Goal: Transaction & Acquisition: Purchase product/service

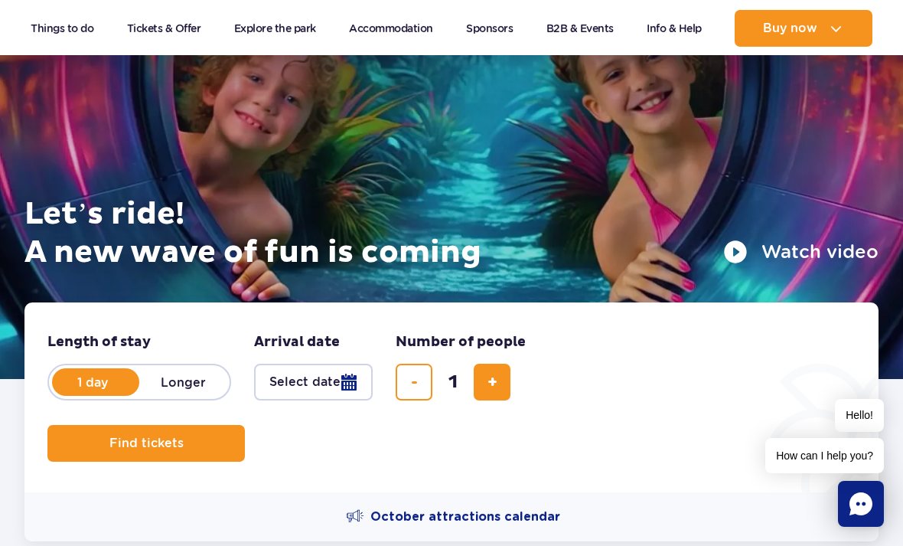
scroll to position [129, 0]
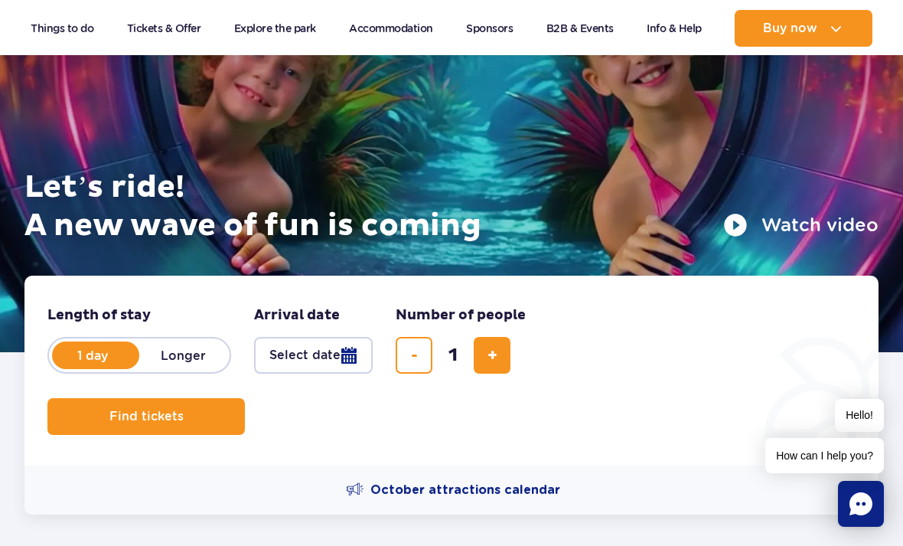
click at [343, 368] on button "Select date" at bounding box center [313, 355] width 119 height 37
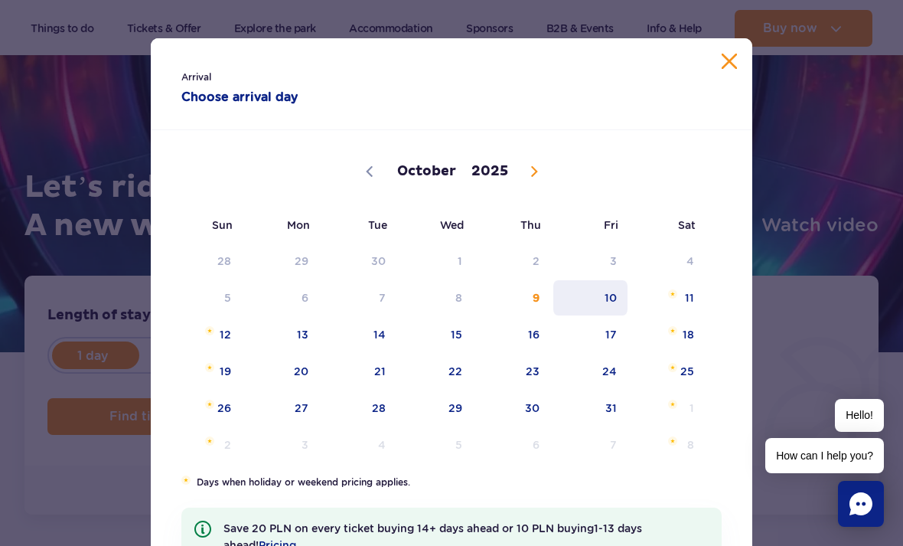
click at [585, 301] on span "10" at bounding box center [590, 297] width 77 height 35
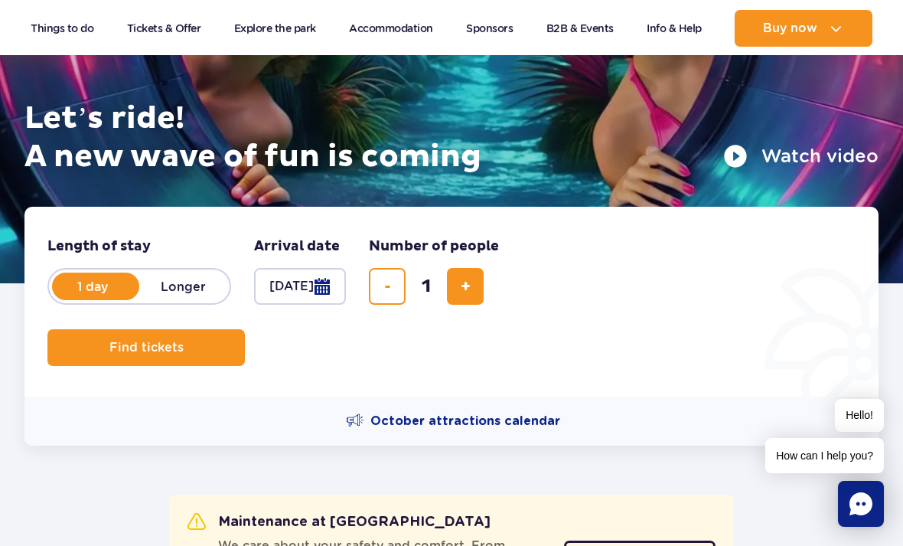
scroll to position [217, 0]
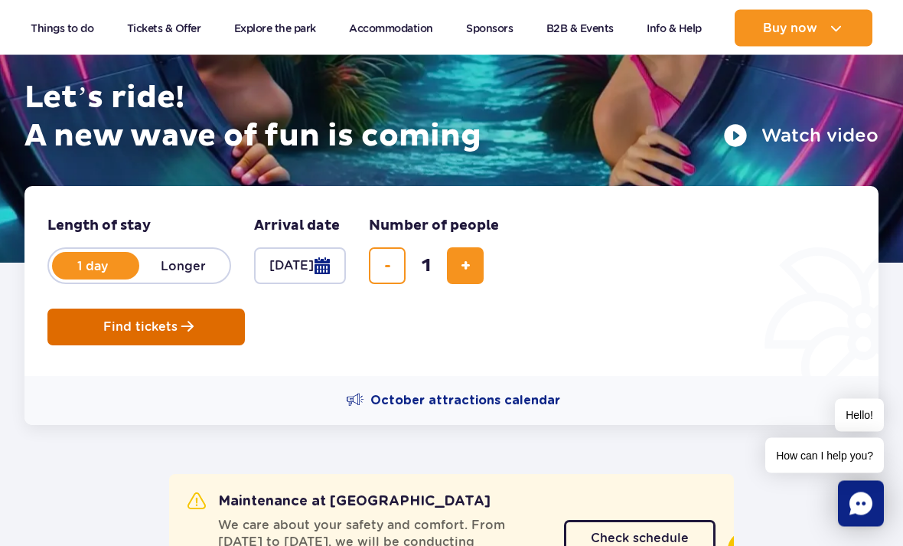
click at [151, 338] on button "Find tickets" at bounding box center [145, 327] width 197 height 37
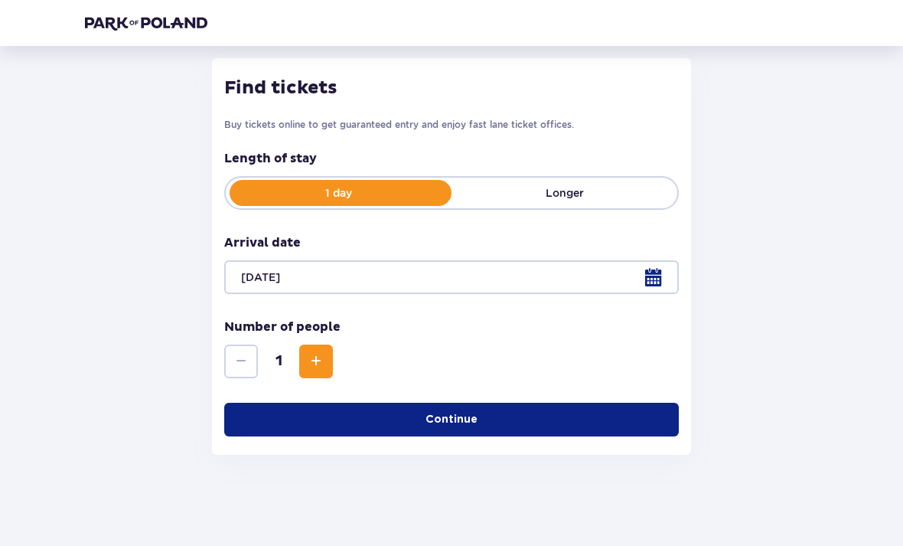
scroll to position [192, 0]
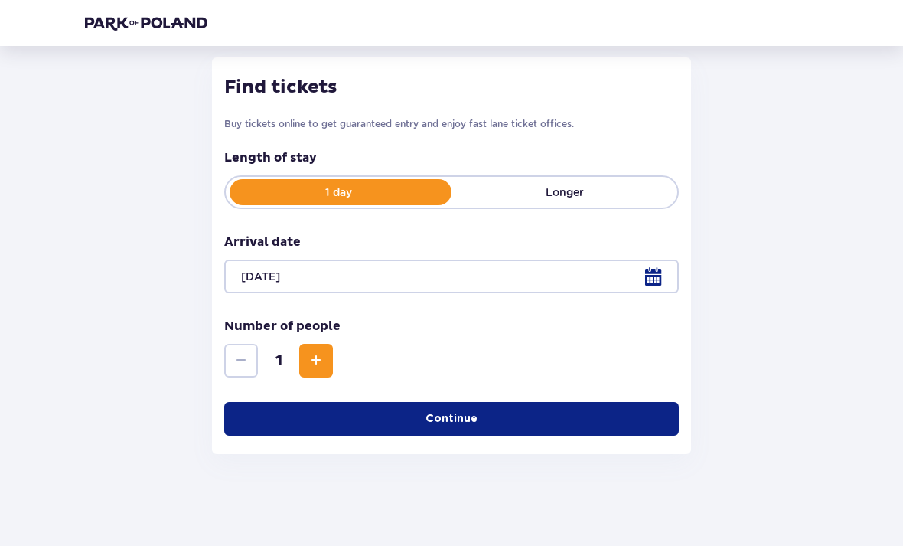
click at [458, 418] on p "Continue" at bounding box center [451, 418] width 52 height 15
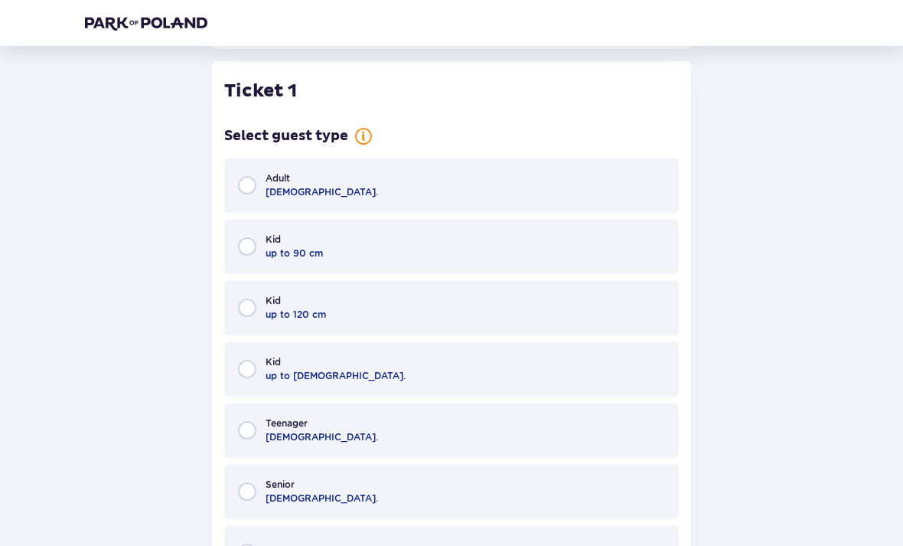
scroll to position [600, 0]
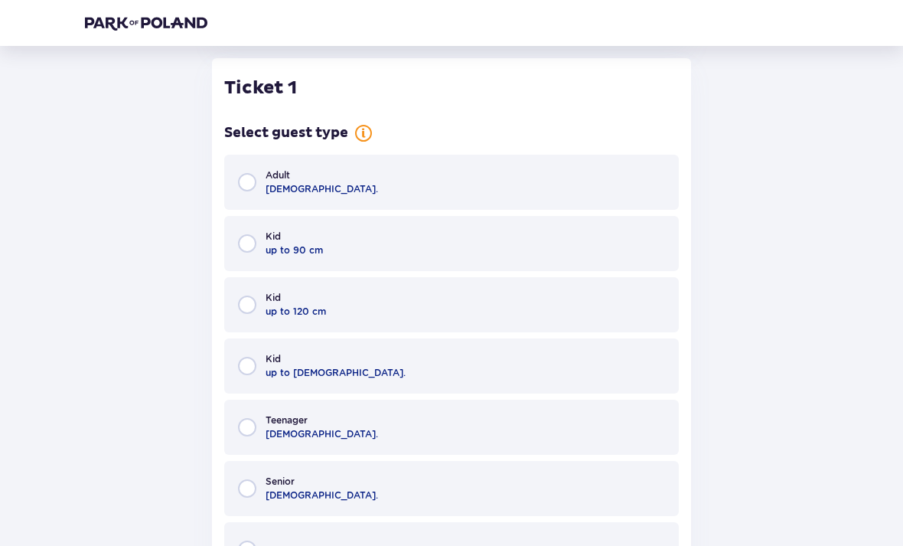
click at [419, 157] on div "Adult 18 - 65 y.o." at bounding box center [451, 182] width 455 height 55
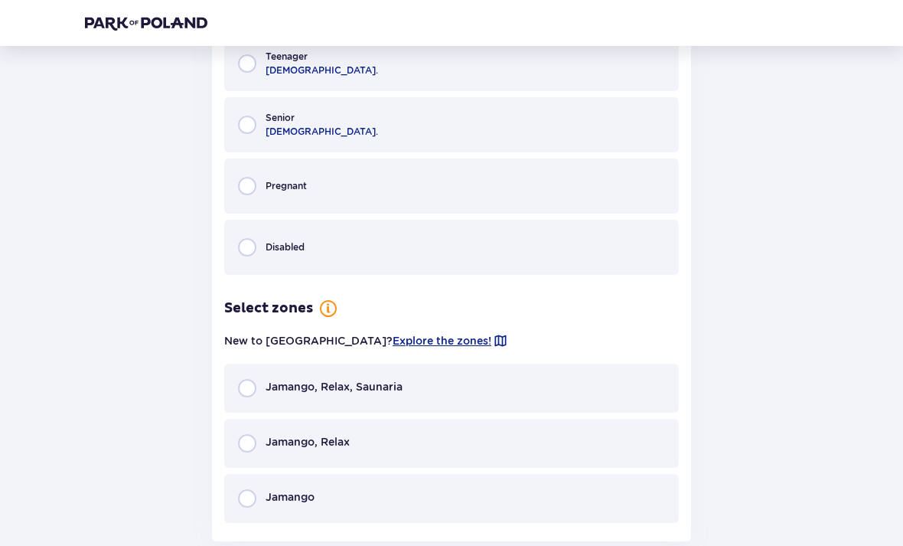
scroll to position [1066, 0]
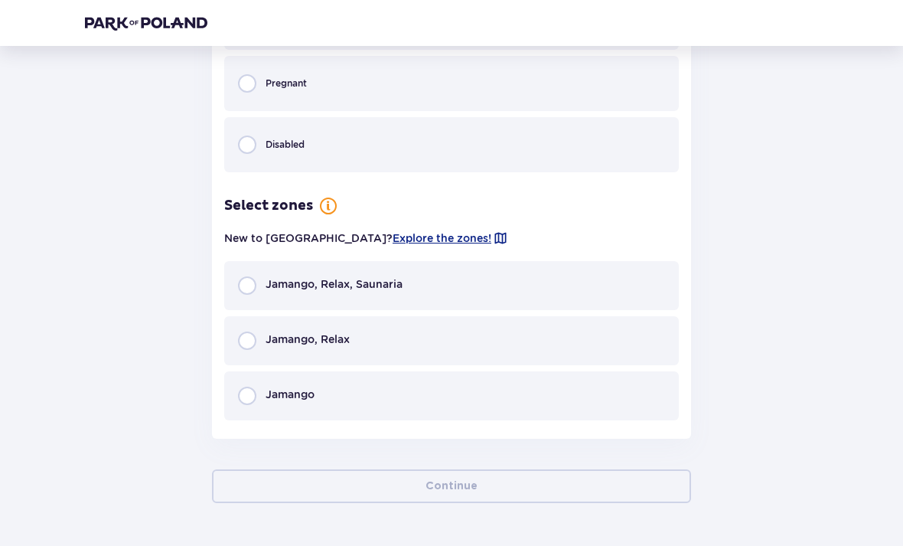
click at [370, 350] on div "Jamango, Relax" at bounding box center [451, 340] width 455 height 49
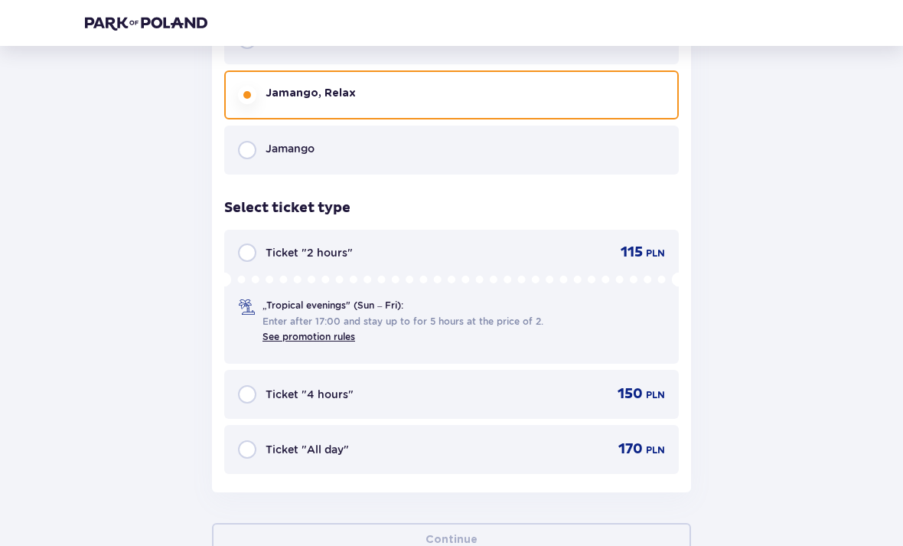
scroll to position [1362, 0]
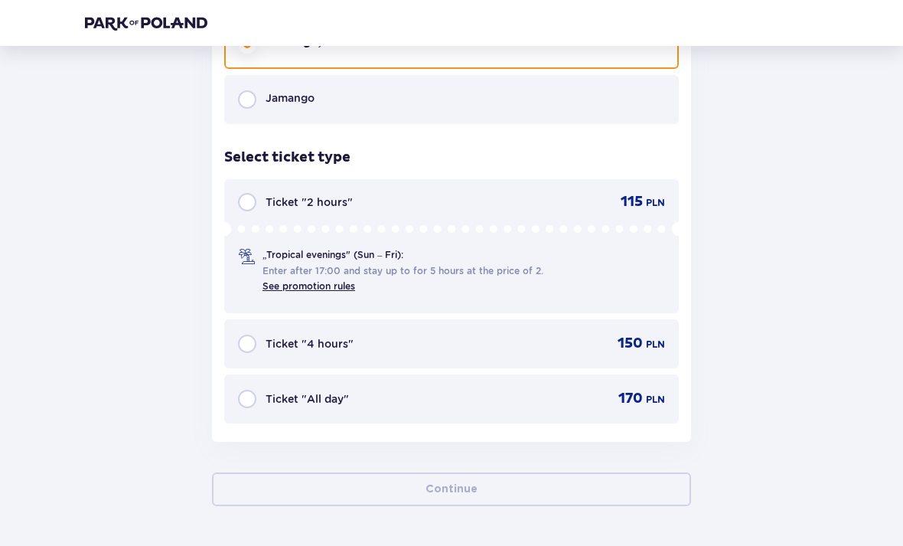
click at [331, 194] on span "Ticket "2 hours"" at bounding box center [309, 201] width 87 height 15
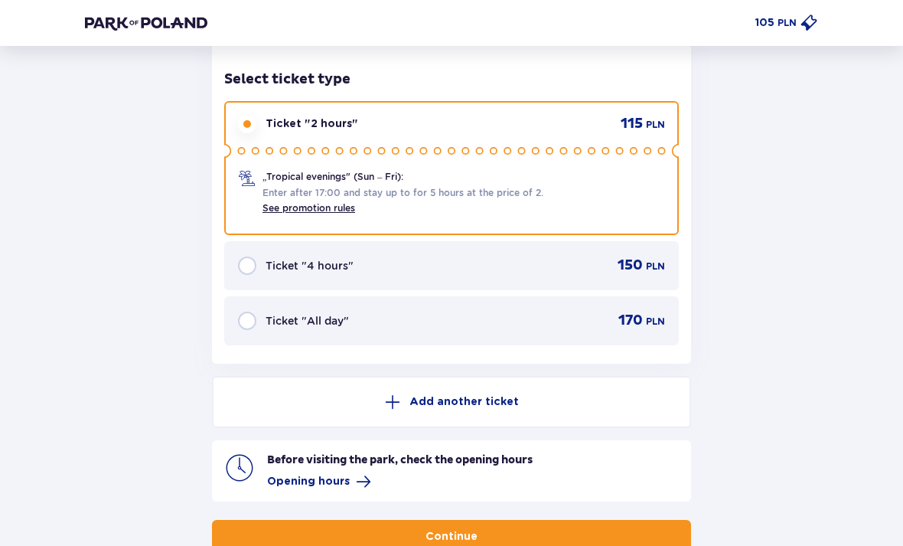
scroll to position [1487, 0]
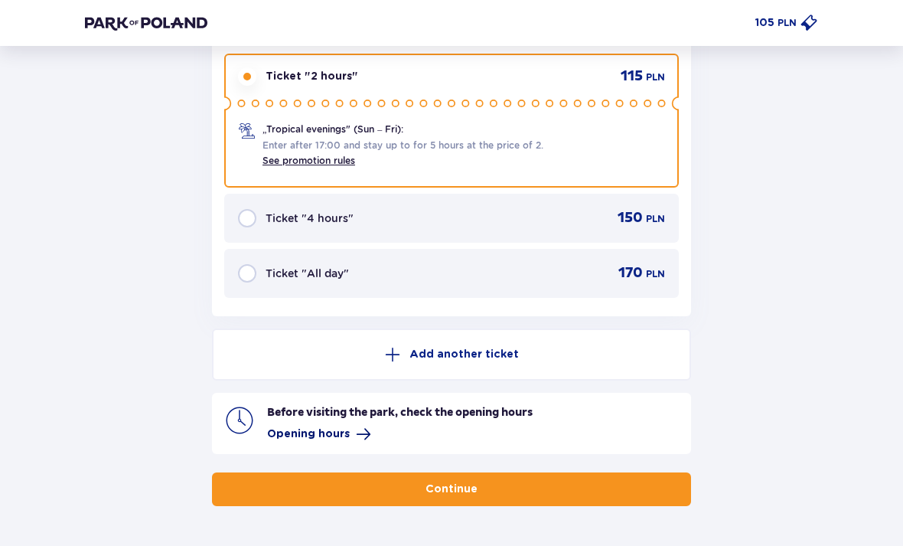
click at [342, 429] on span "Opening hours" at bounding box center [308, 433] width 83 height 15
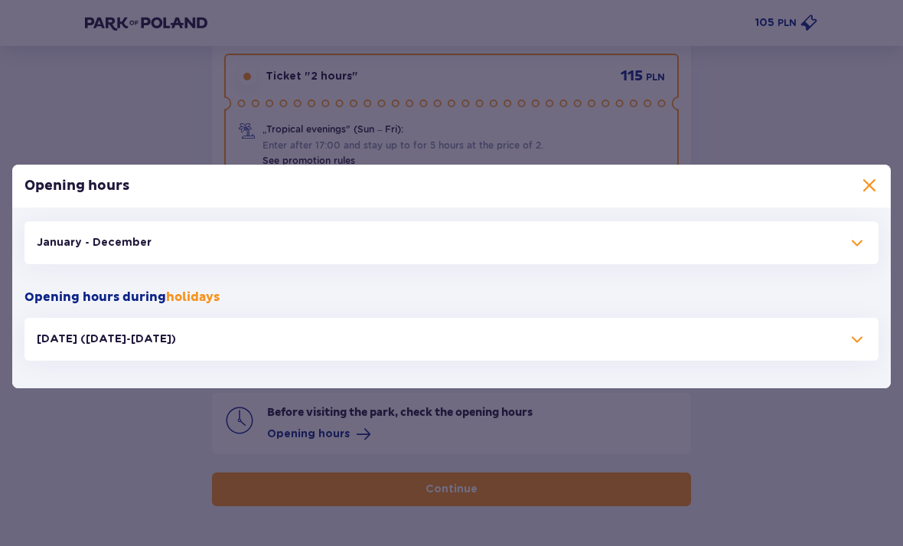
click at [840, 264] on button "January - December" at bounding box center [451, 242] width 854 height 43
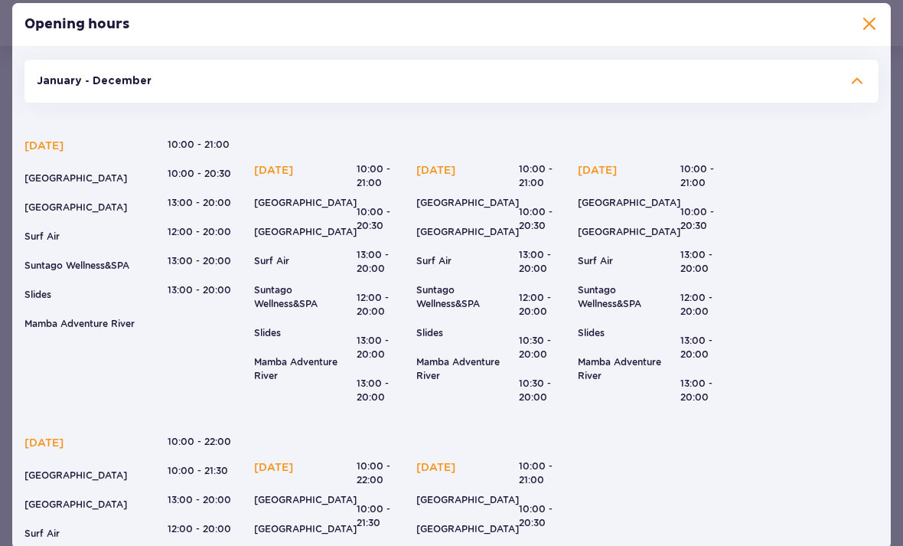
click at [842, 103] on button "January - December" at bounding box center [451, 81] width 854 height 43
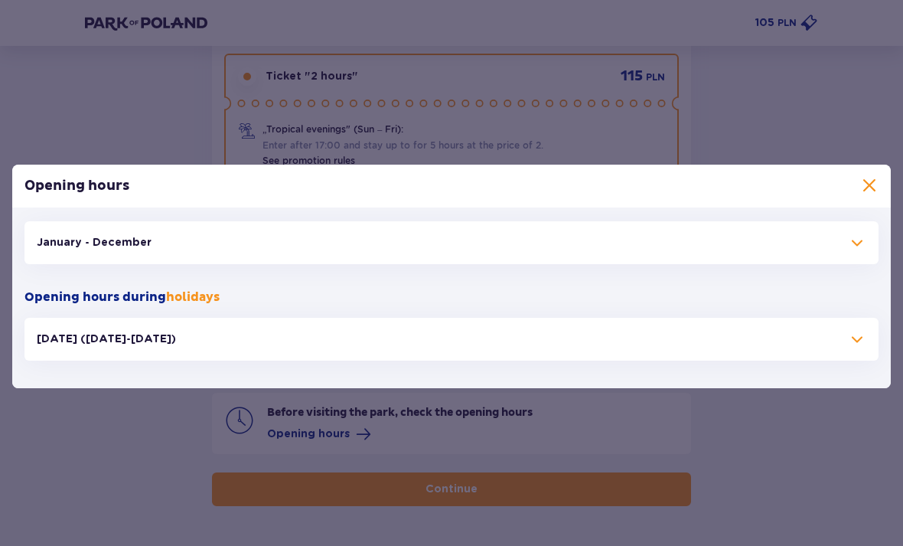
click at [780, 259] on button "January - December" at bounding box center [451, 242] width 854 height 43
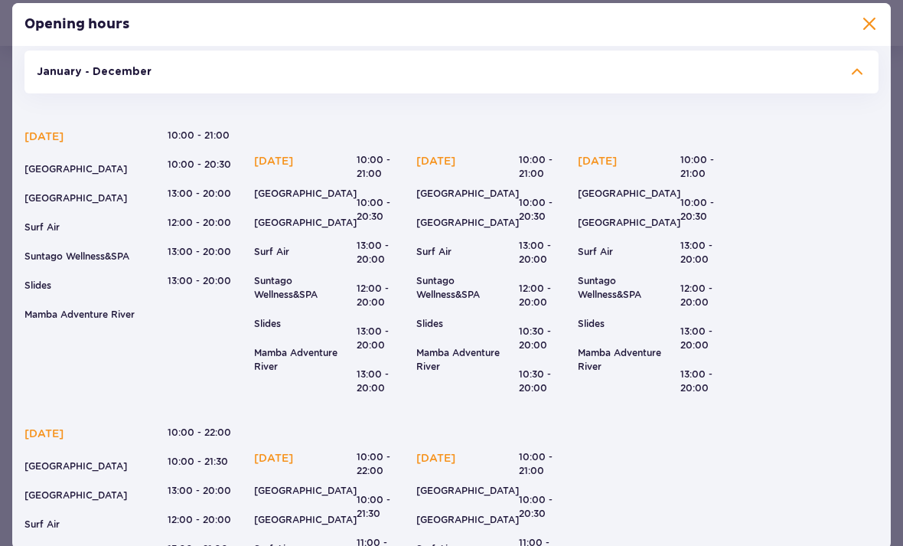
scroll to position [11, 0]
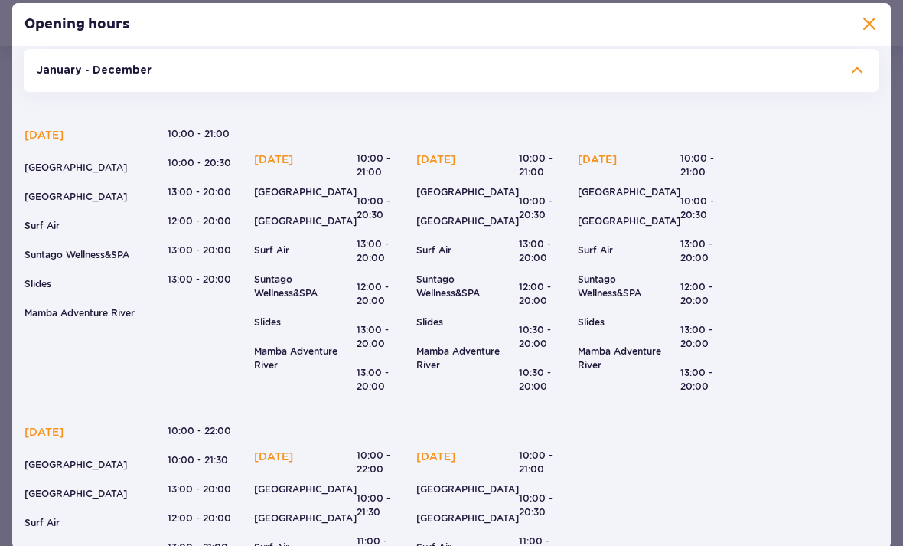
click at [863, 34] on span at bounding box center [869, 24] width 18 height 18
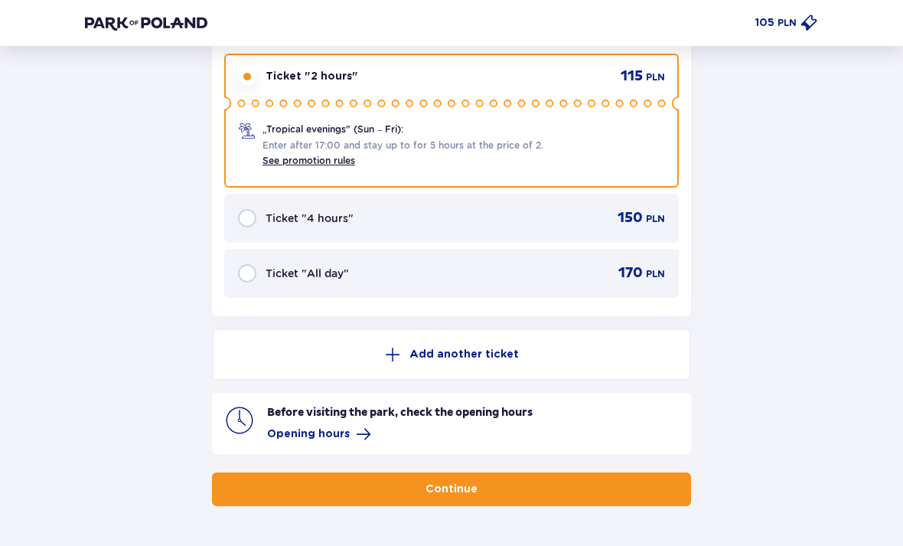
click at [434, 474] on button "Continue" at bounding box center [451, 489] width 479 height 34
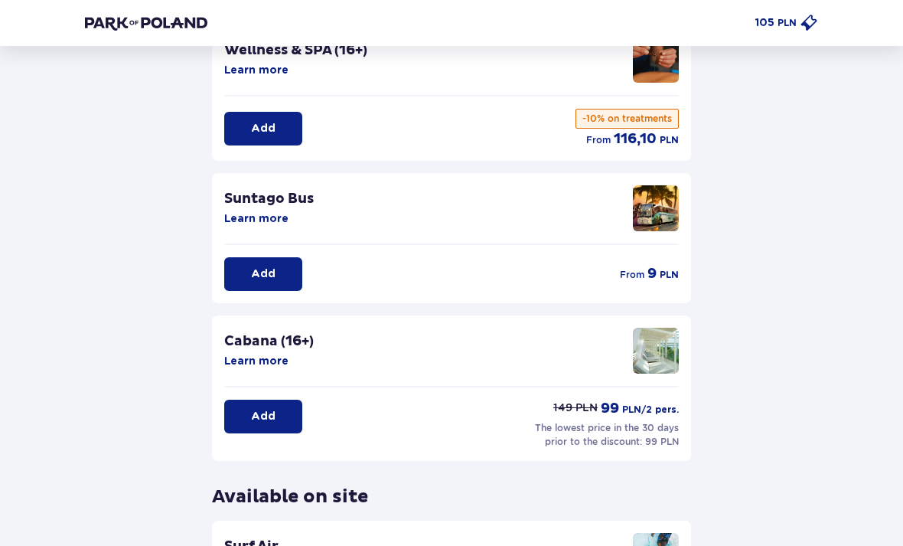
click at [285, 274] on button "Add" at bounding box center [263, 275] width 78 height 34
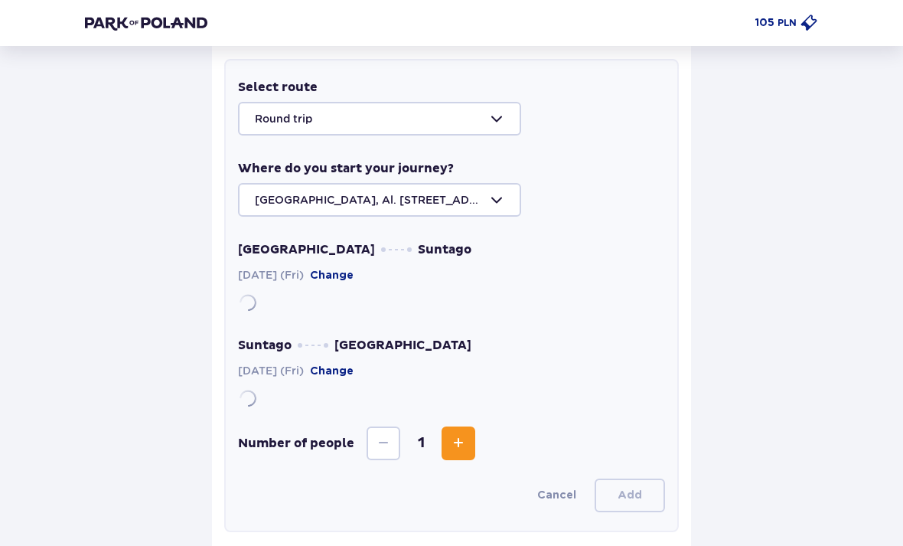
scroll to position [407, 0]
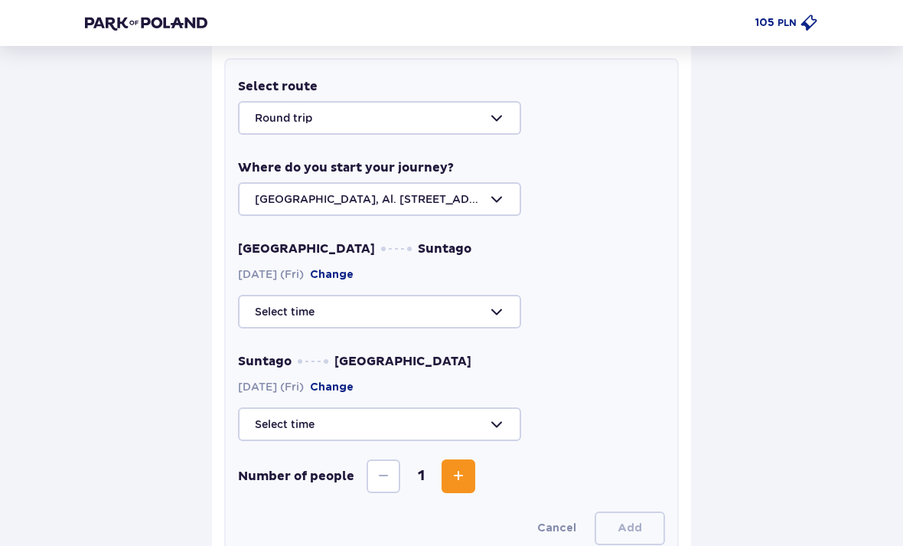
click at [344, 302] on div at bounding box center [451, 312] width 427 height 34
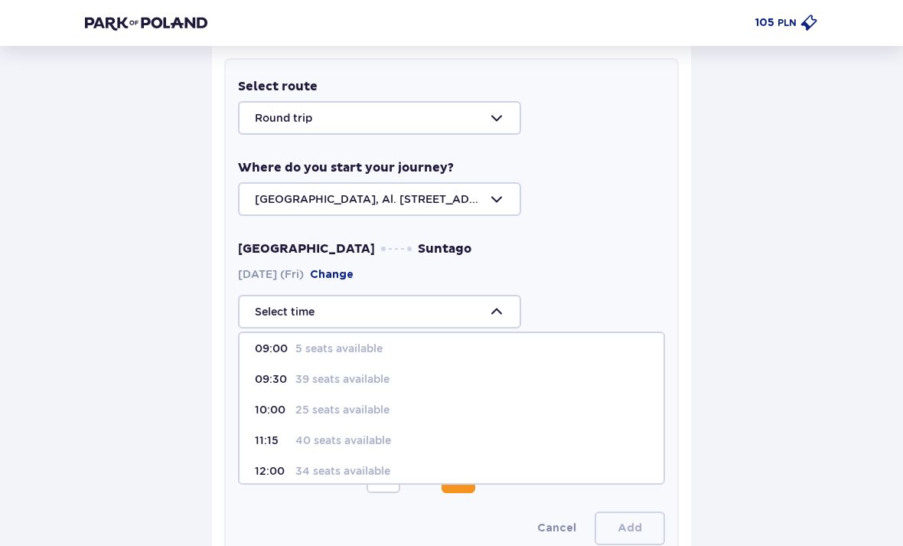
scroll to position [9, 0]
click at [149, 402] on div "Back Skip this step Attractions and amenities ONLINE PROMOTION Wellness & SPA (…" at bounding box center [452, 347] width 758 height 1374
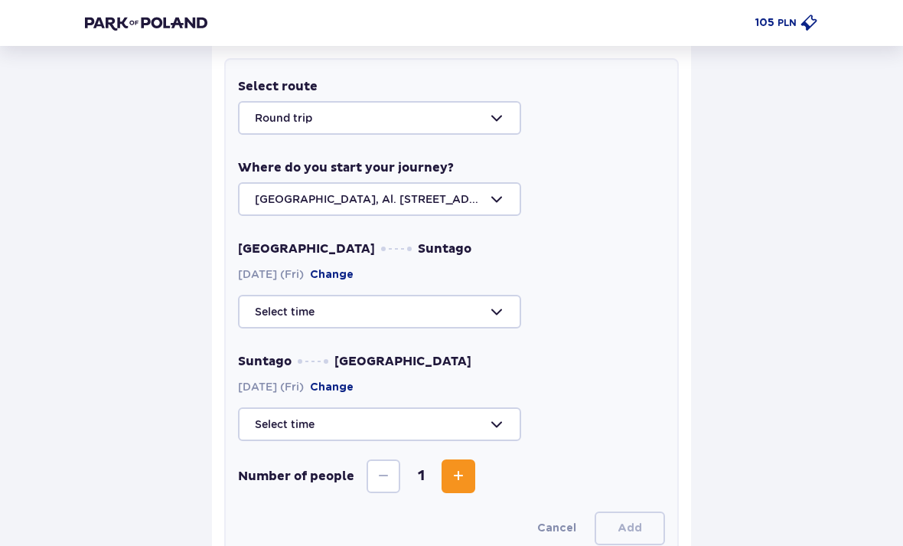
click at [317, 426] on div at bounding box center [451, 424] width 427 height 34
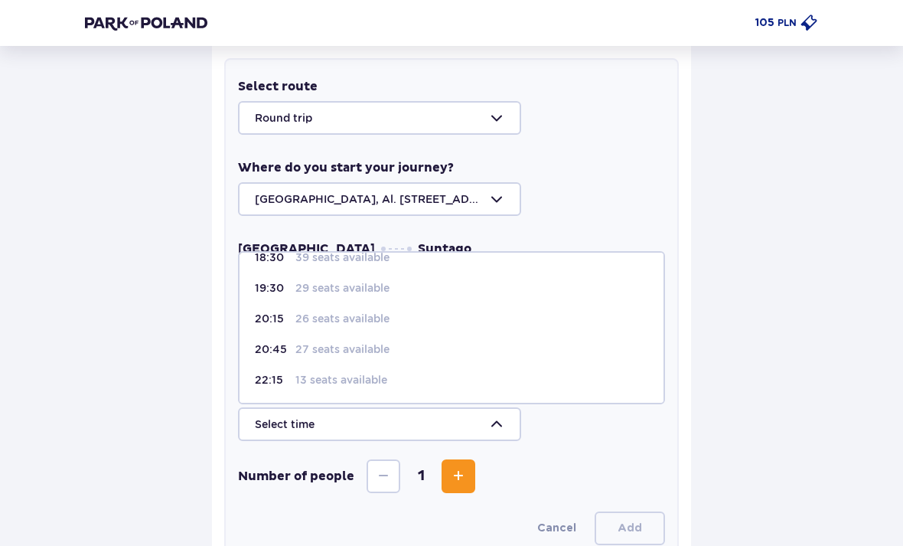
scroll to position [112, 0]
click at [91, 393] on div "Back Skip this step Attractions and amenities ONLINE PROMOTION Wellness & SPA (…" at bounding box center [452, 347] width 758 height 1374
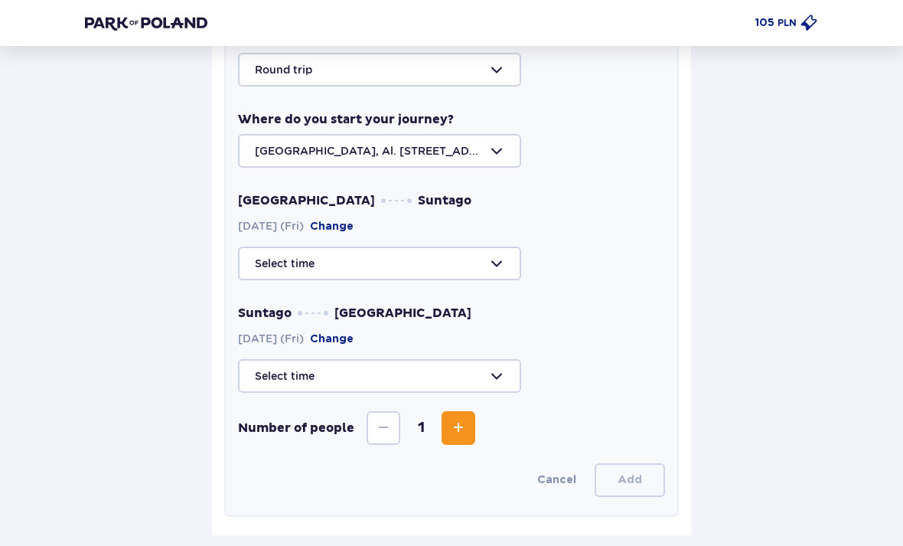
scroll to position [456, 0]
